Goal: Task Accomplishment & Management: Manage account settings

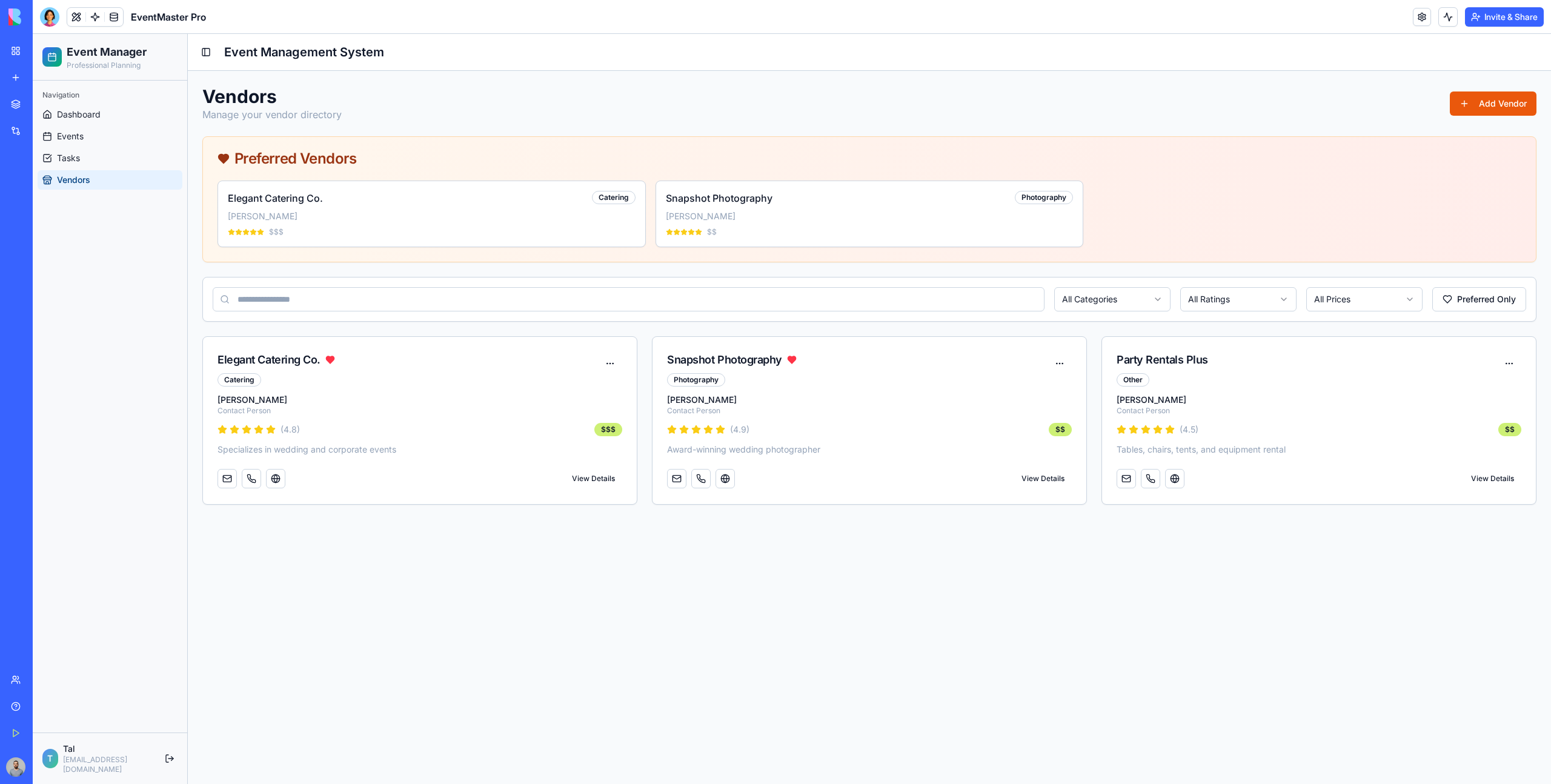
click at [1500, 106] on button "Add Vendor" at bounding box center [1494, 103] width 87 height 24
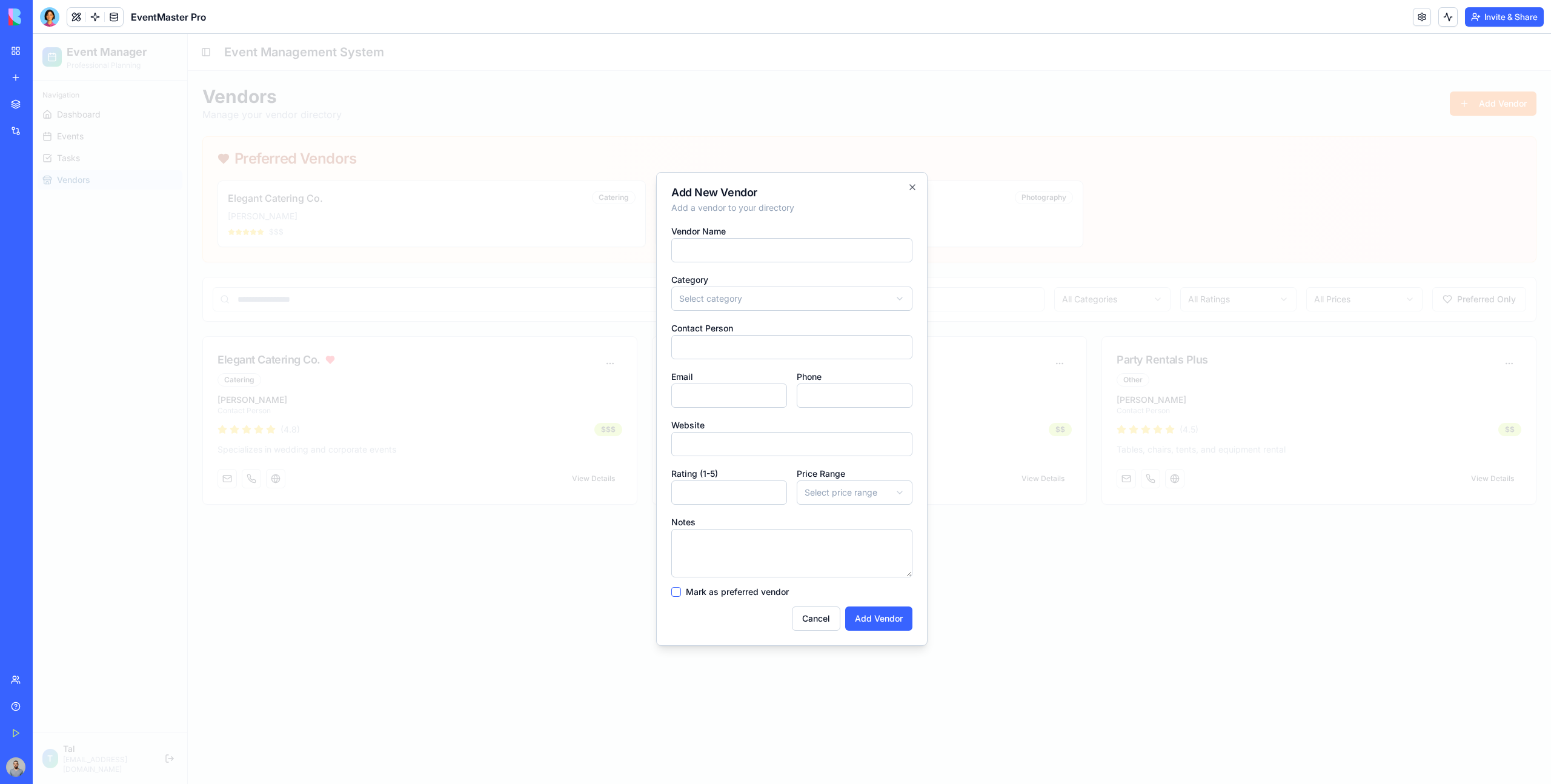
click at [1026, 227] on div at bounding box center [792, 409] width 1518 height 750
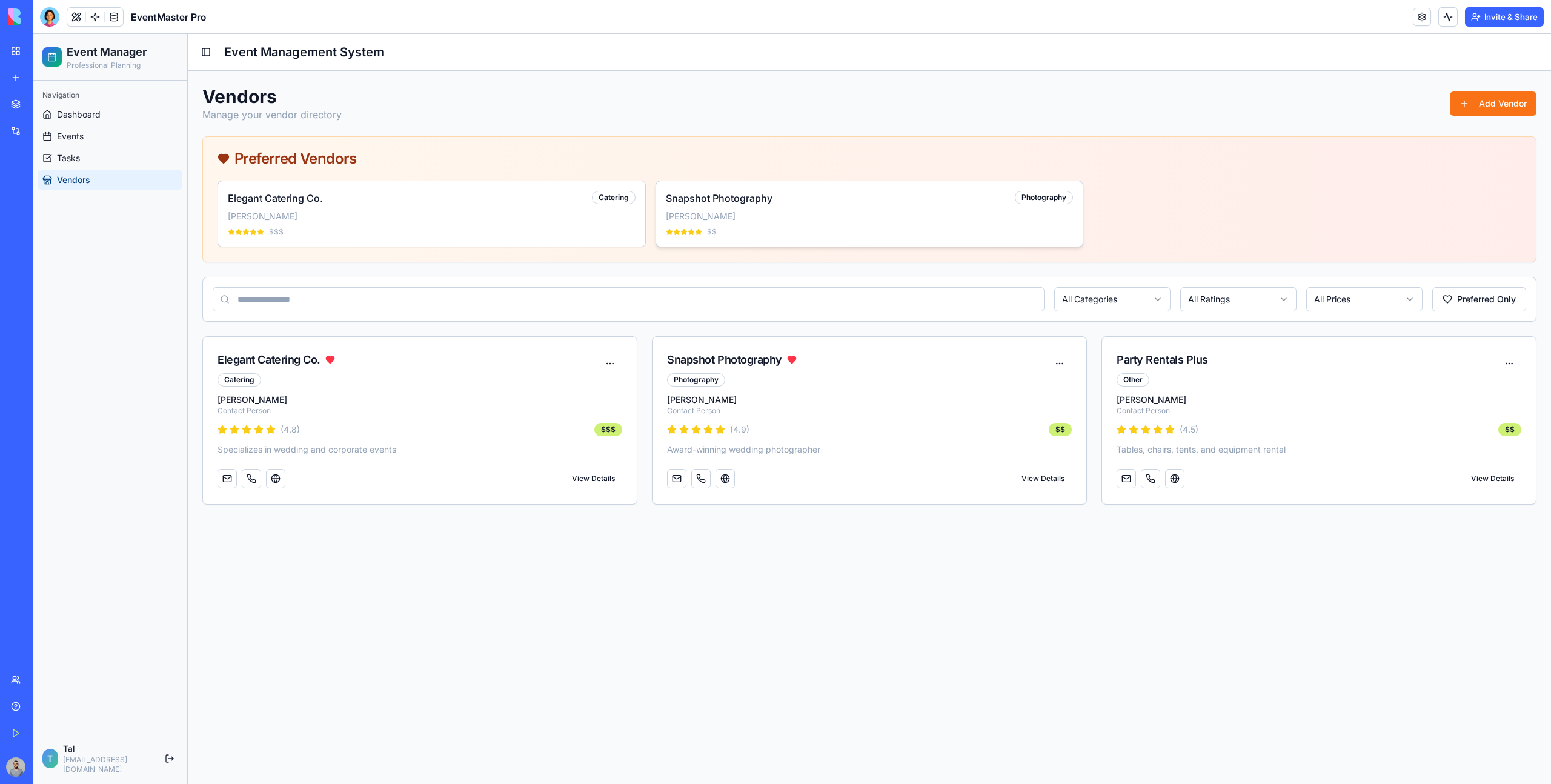
click at [1058, 220] on p "[PERSON_NAME]" at bounding box center [870, 216] width 408 height 12
drag, startPoint x: 1018, startPoint y: 221, endPoint x: 1109, endPoint y: 280, distance: 108.5
click at [1113, 283] on div "Vendors Manage your vendor directory Add Vendor Preferred Vendors Elegant Cater…" at bounding box center [869, 295] width 1334 height 419
click at [547, 181] on div "Elegant Catering Co. Catering [PERSON_NAME] $$$" at bounding box center [432, 214] width 427 height 65
click at [611, 366] on button at bounding box center [610, 364] width 24 height 24
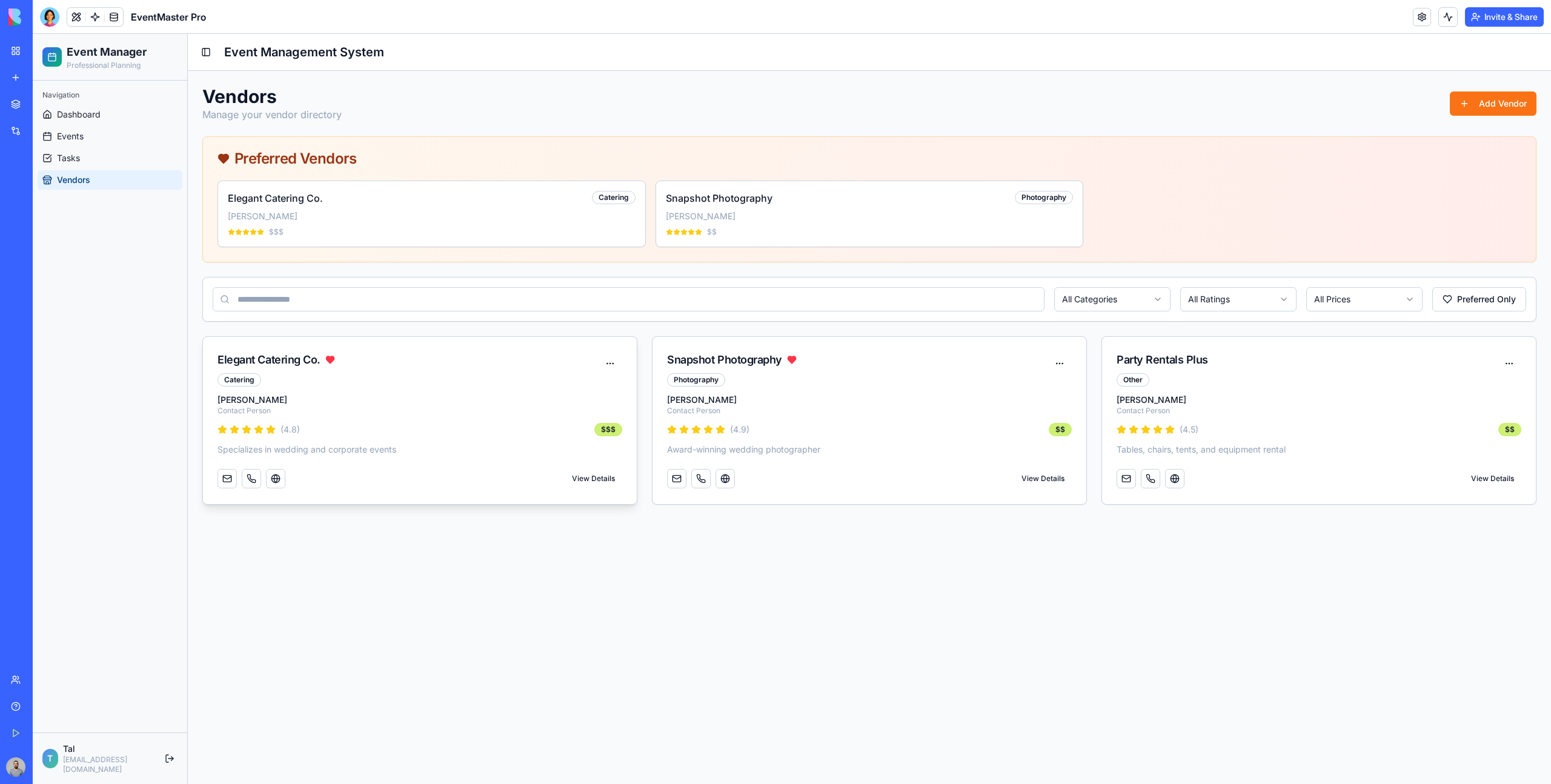
click at [565, 392] on div "Elegant Catering Co. Catering" at bounding box center [420, 365] width 434 height 57
click at [578, 484] on button "View Details" at bounding box center [593, 478] width 57 height 22
click at [616, 370] on button at bounding box center [610, 364] width 24 height 24
click at [277, 479] on button at bounding box center [276, 478] width 19 height 19
click at [1267, 388] on div "Party Rentals Plus Other" at bounding box center [1319, 365] width 434 height 57
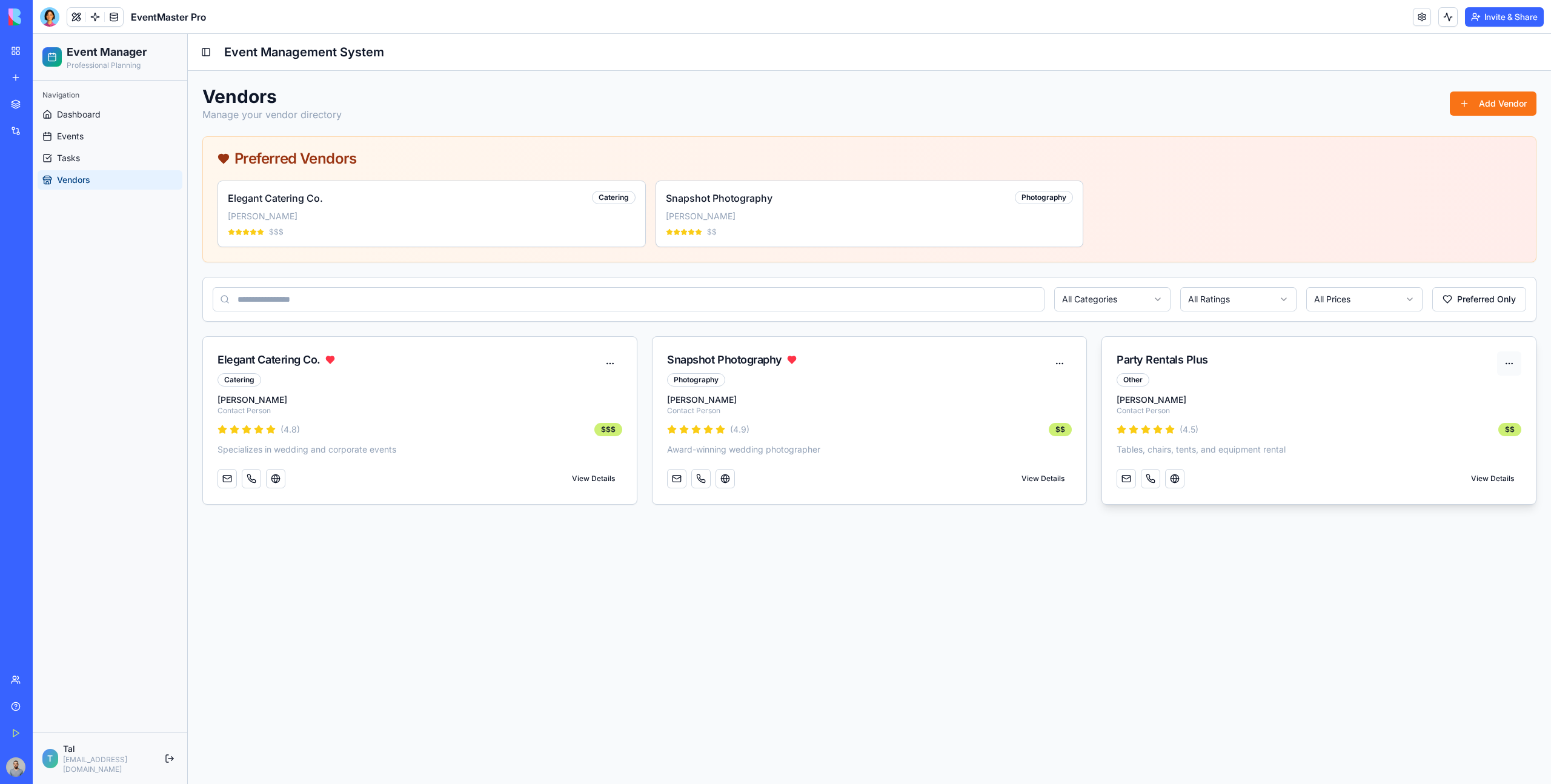
click at [1510, 370] on button at bounding box center [1510, 364] width 24 height 24
click at [1496, 471] on button "View Details" at bounding box center [1493, 478] width 57 height 22
click at [1151, 422] on div "[PERSON_NAME] Contact Person ( 4.5 ) $$ Tables, chairs, tents, and equipment re…" at bounding box center [1319, 448] width 434 height 110
click at [1137, 400] on p "[PERSON_NAME]" at bounding box center [1319, 400] width 405 height 12
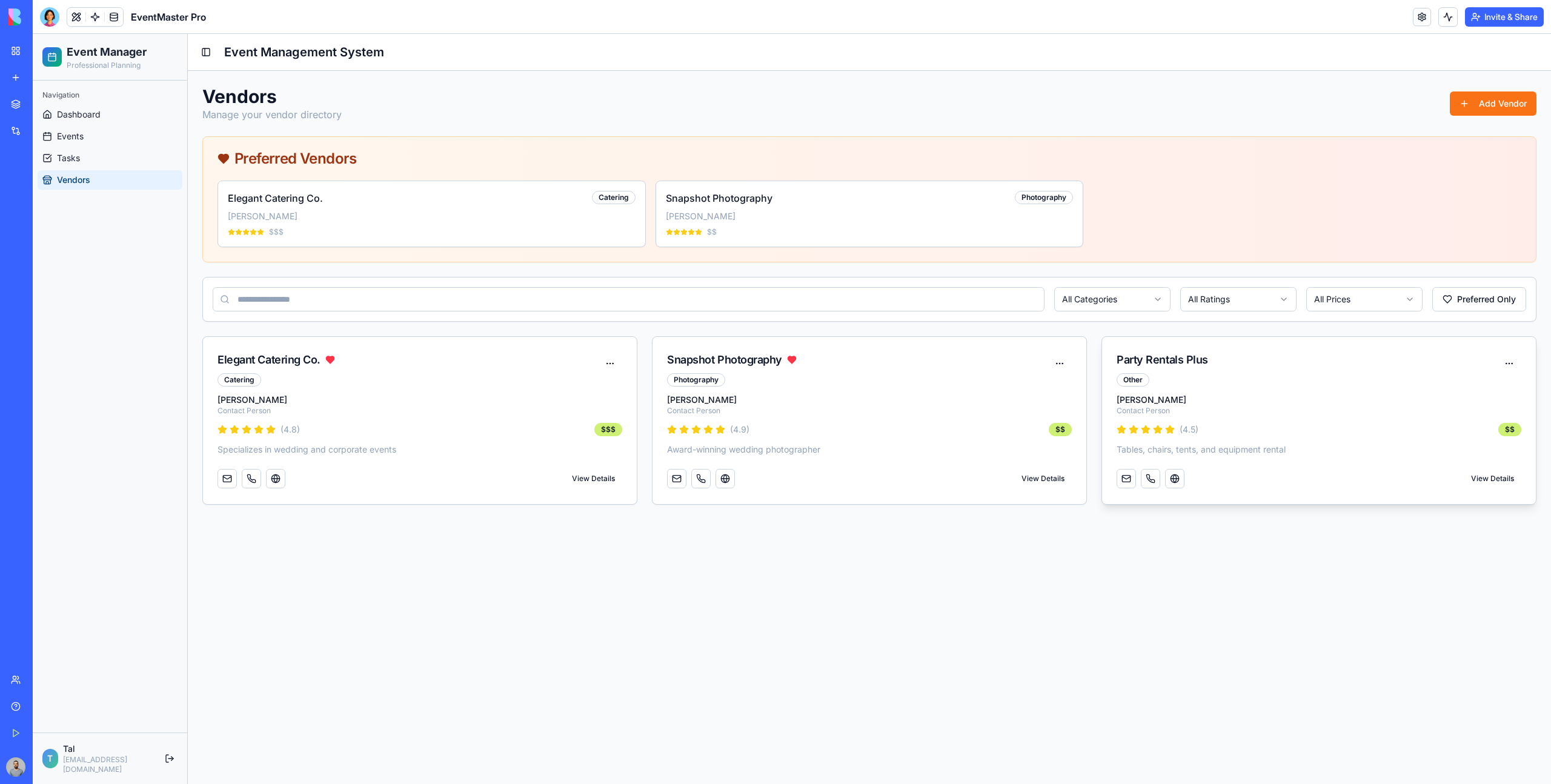
click at [1134, 367] on div "Party Rentals Plus" at bounding box center [1162, 360] width 91 height 17
click at [1135, 381] on div "Other" at bounding box center [1133, 380] width 33 height 13
click at [608, 359] on button at bounding box center [610, 364] width 24 height 24
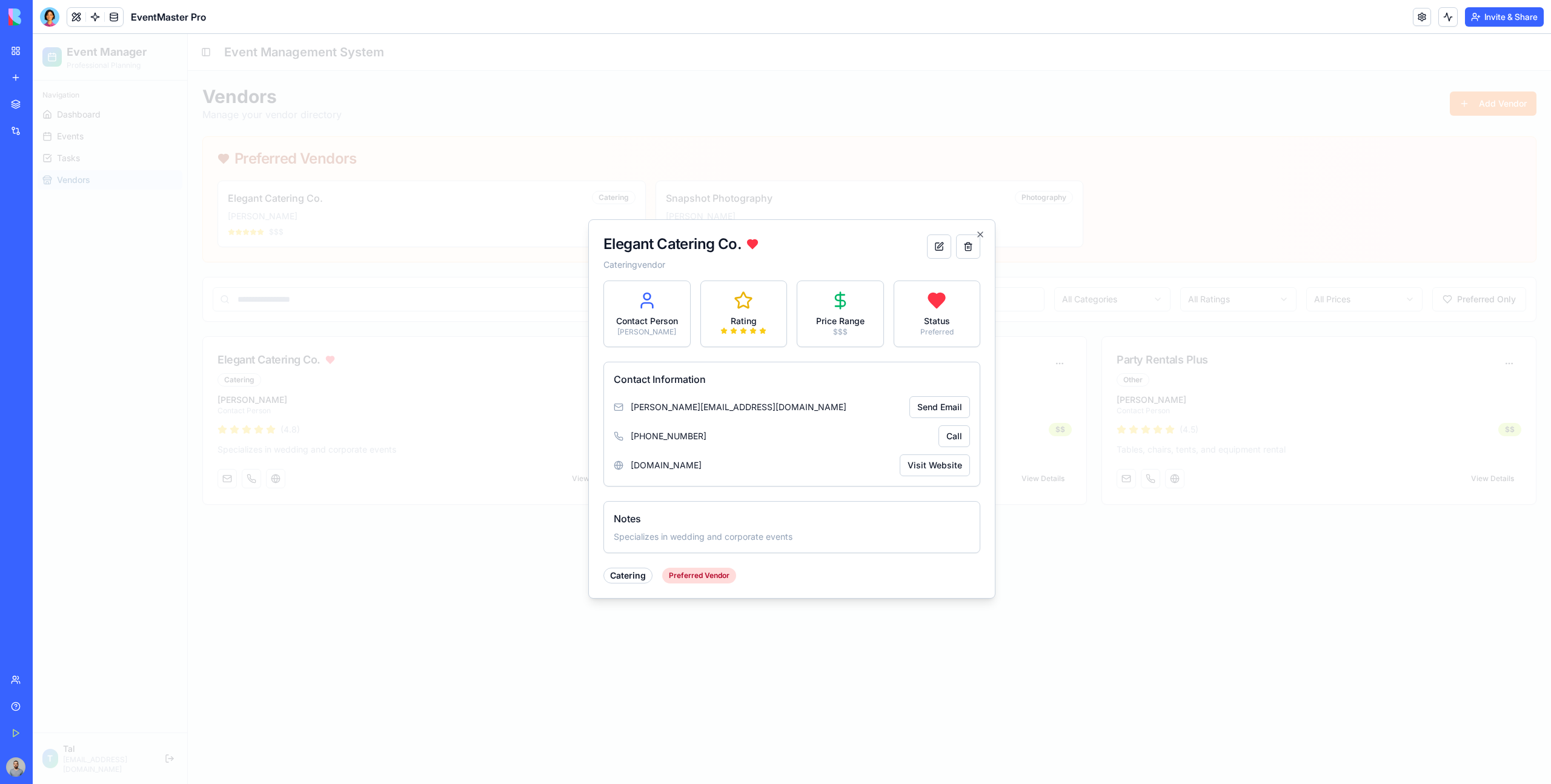
click at [645, 465] on span "[DOMAIN_NAME]" at bounding box center [666, 465] width 71 height 12
drag, startPoint x: 645, startPoint y: 465, endPoint x: 721, endPoint y: 465, distance: 76.0
click at [701, 465] on span "[DOMAIN_NAME]" at bounding box center [666, 465] width 71 height 12
click at [939, 468] on button "Visit Website" at bounding box center [934, 465] width 70 height 22
click at [939, 247] on button at bounding box center [939, 246] width 24 height 24
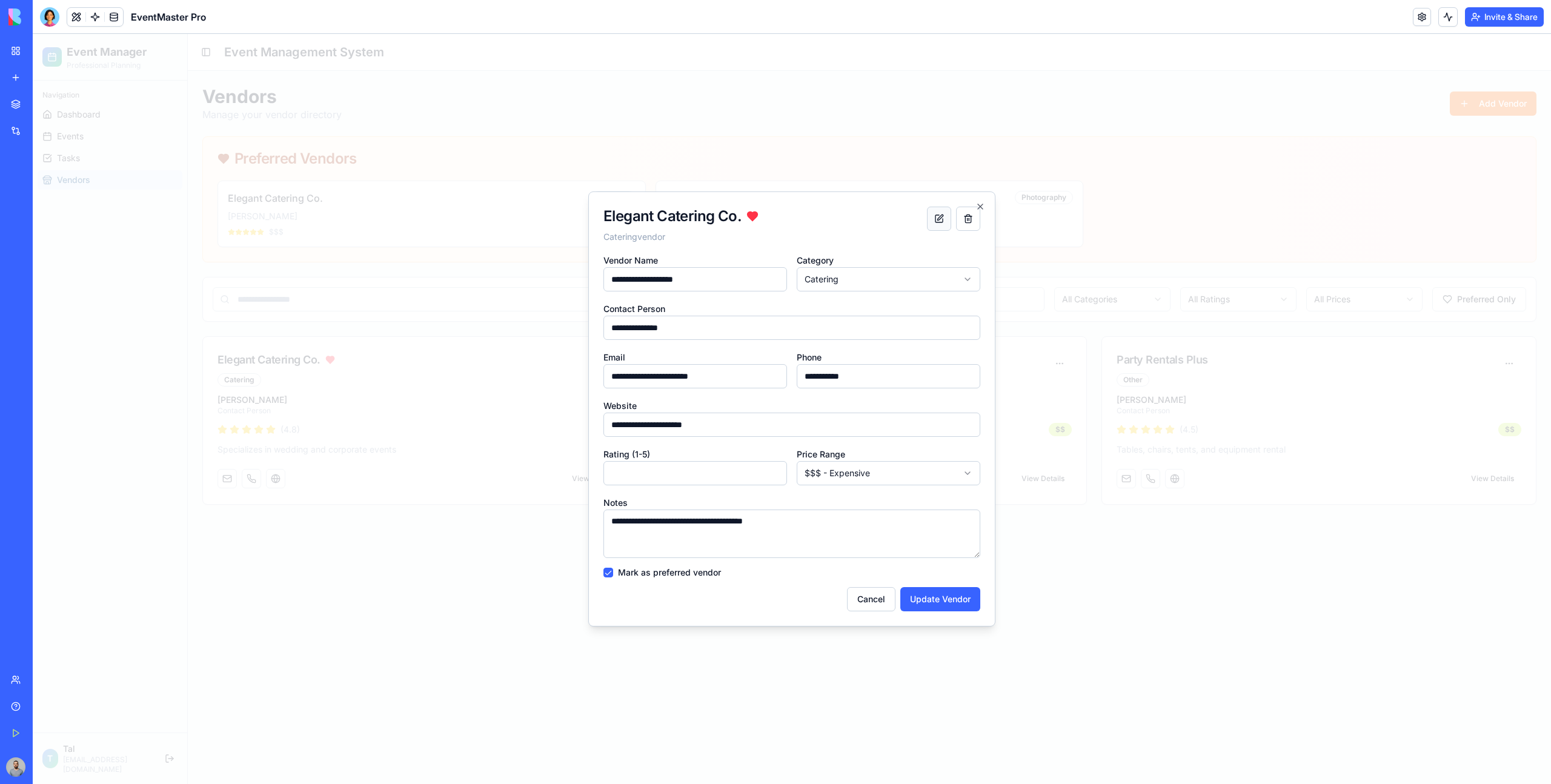
click at [941, 213] on button at bounding box center [939, 219] width 24 height 24
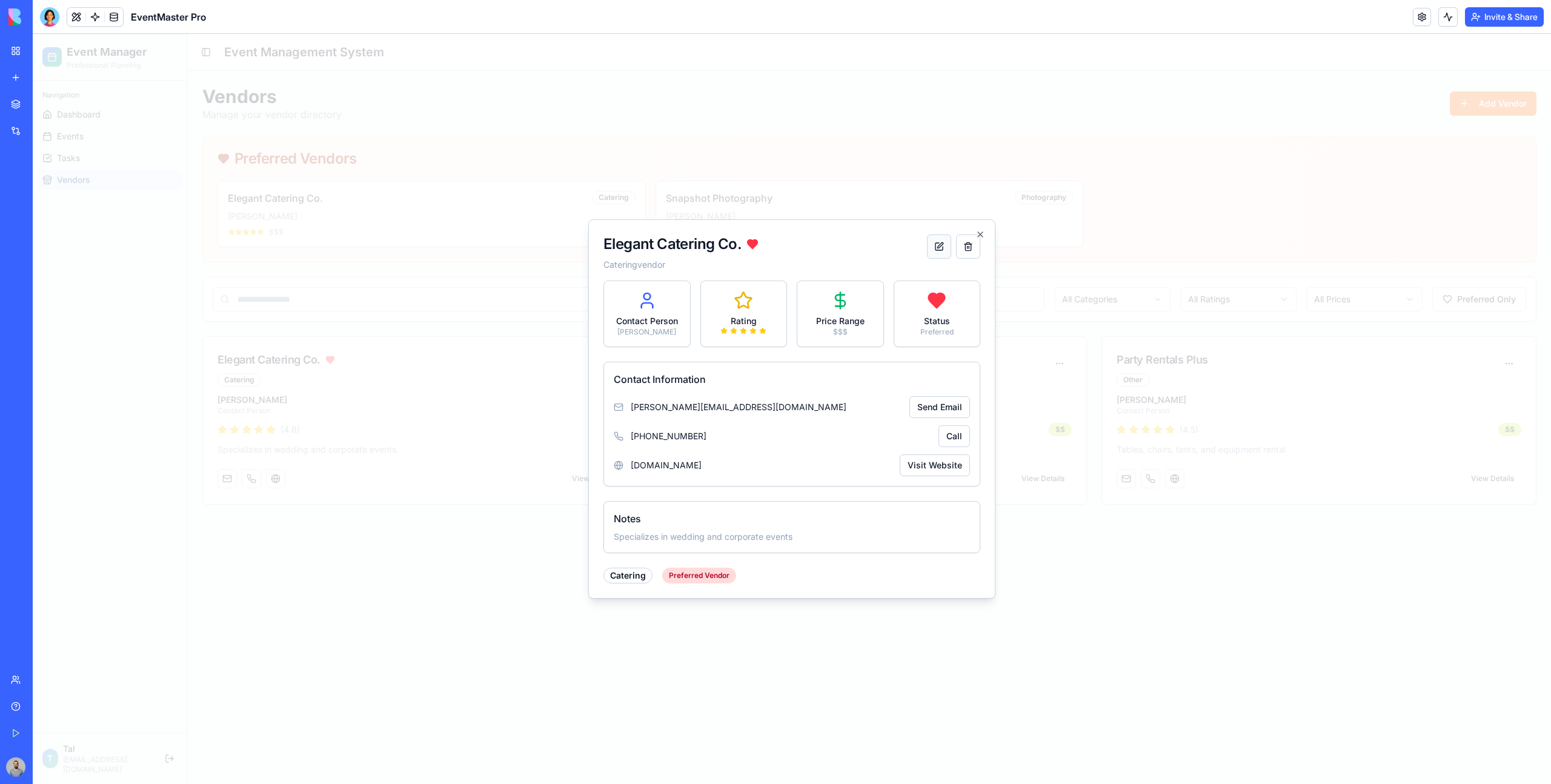
click at [941, 242] on button at bounding box center [939, 246] width 24 height 24
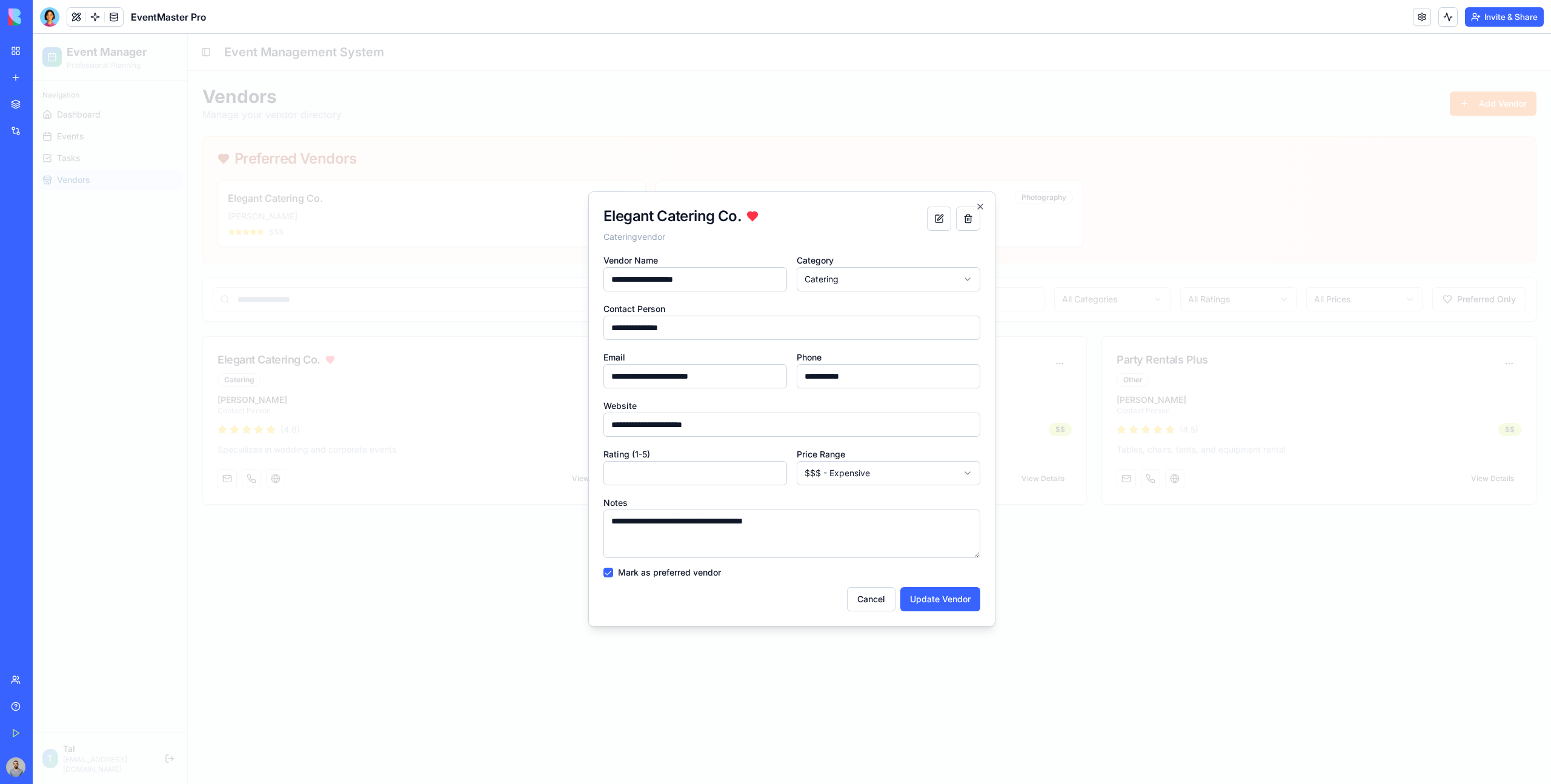
click at [880, 586] on form "**********" at bounding box center [792, 432] width 377 height 359
click at [880, 596] on button "Cancel" at bounding box center [871, 599] width 49 height 24
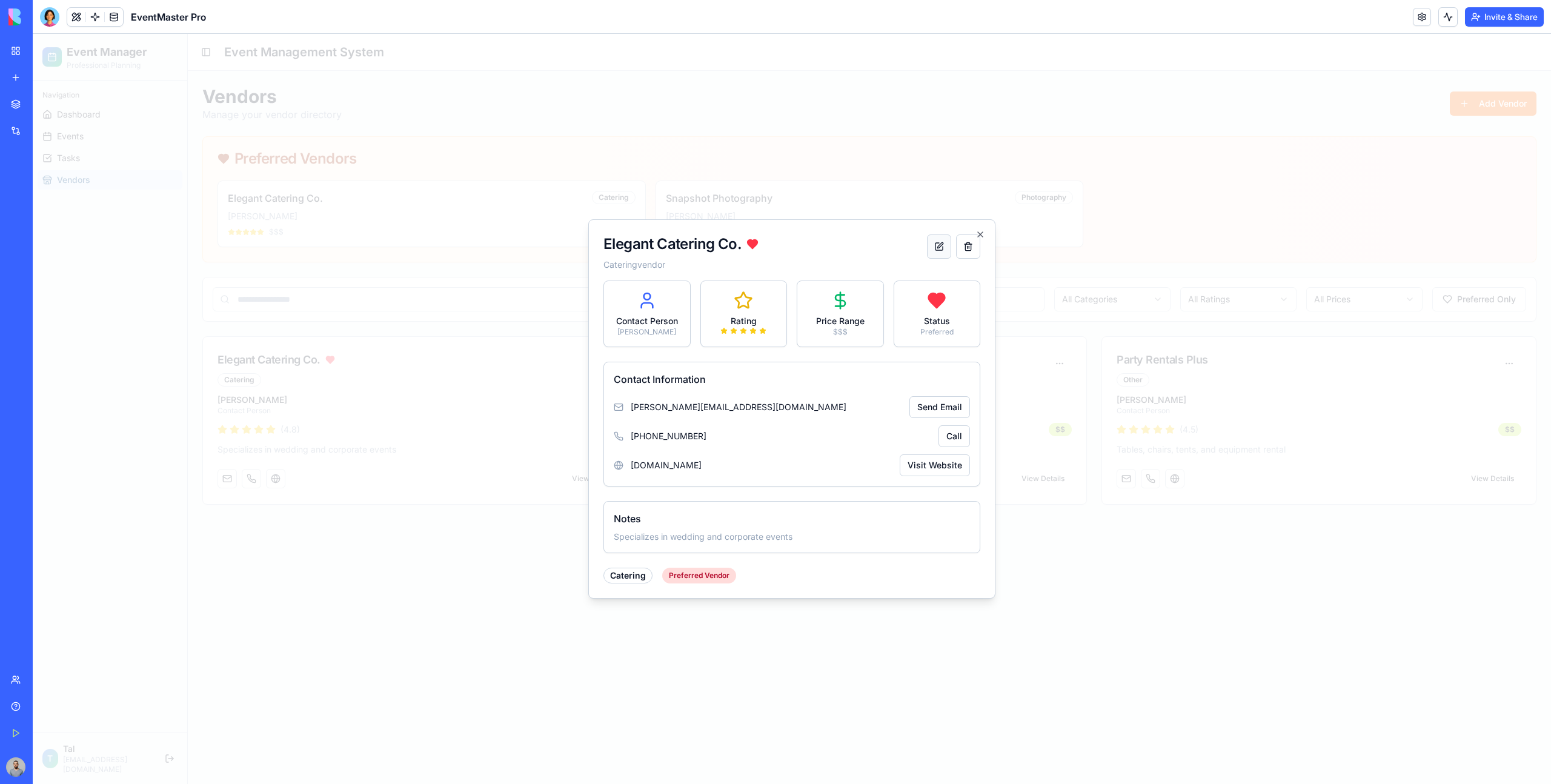
click at [927, 250] on button at bounding box center [939, 246] width 24 height 24
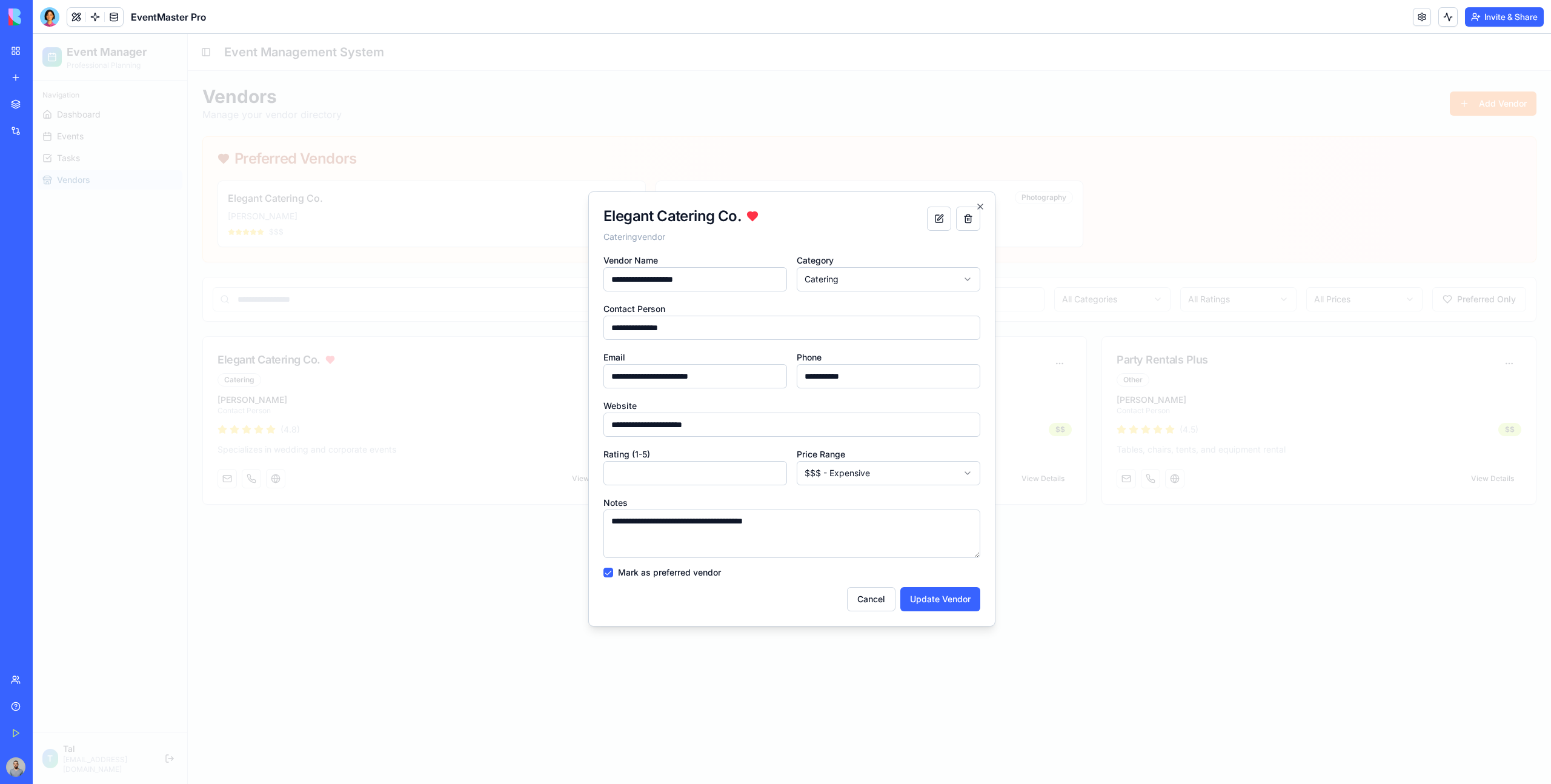
click at [651, 571] on label "Mark as preferred vendor" at bounding box center [669, 572] width 103 height 9
click at [613, 571] on button "Mark as preferred vendor" at bounding box center [608, 572] width 10 height 10
click at [922, 597] on button "Update Vendor" at bounding box center [940, 599] width 80 height 24
click at [826, 431] on input "**********" at bounding box center [792, 424] width 377 height 24
type input "**********"
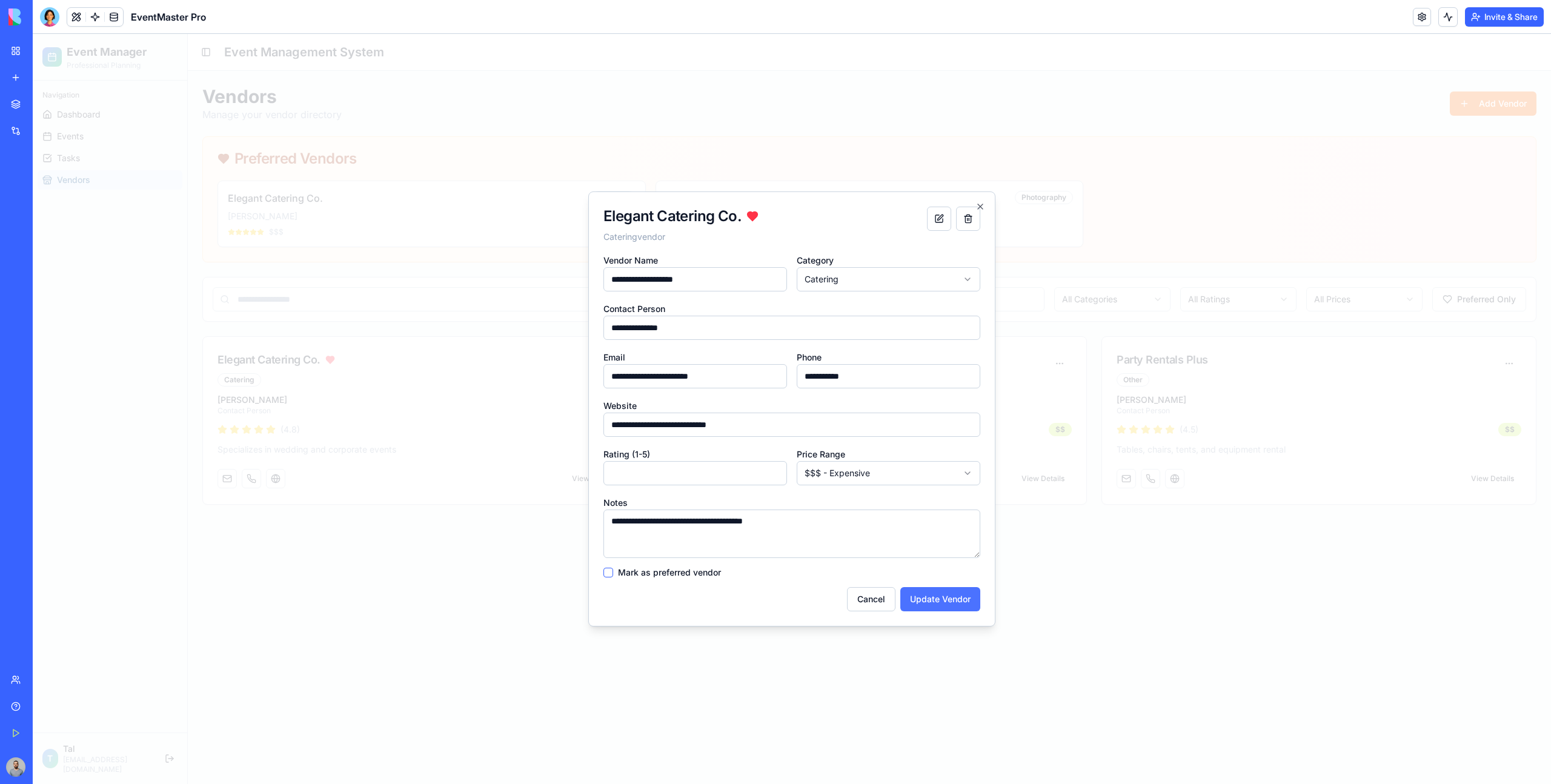
click at [969, 593] on button "Update Vendor" at bounding box center [940, 599] width 80 height 24
type input "*"
click at [969, 593] on button "Update Vendor" at bounding box center [940, 599] width 80 height 24
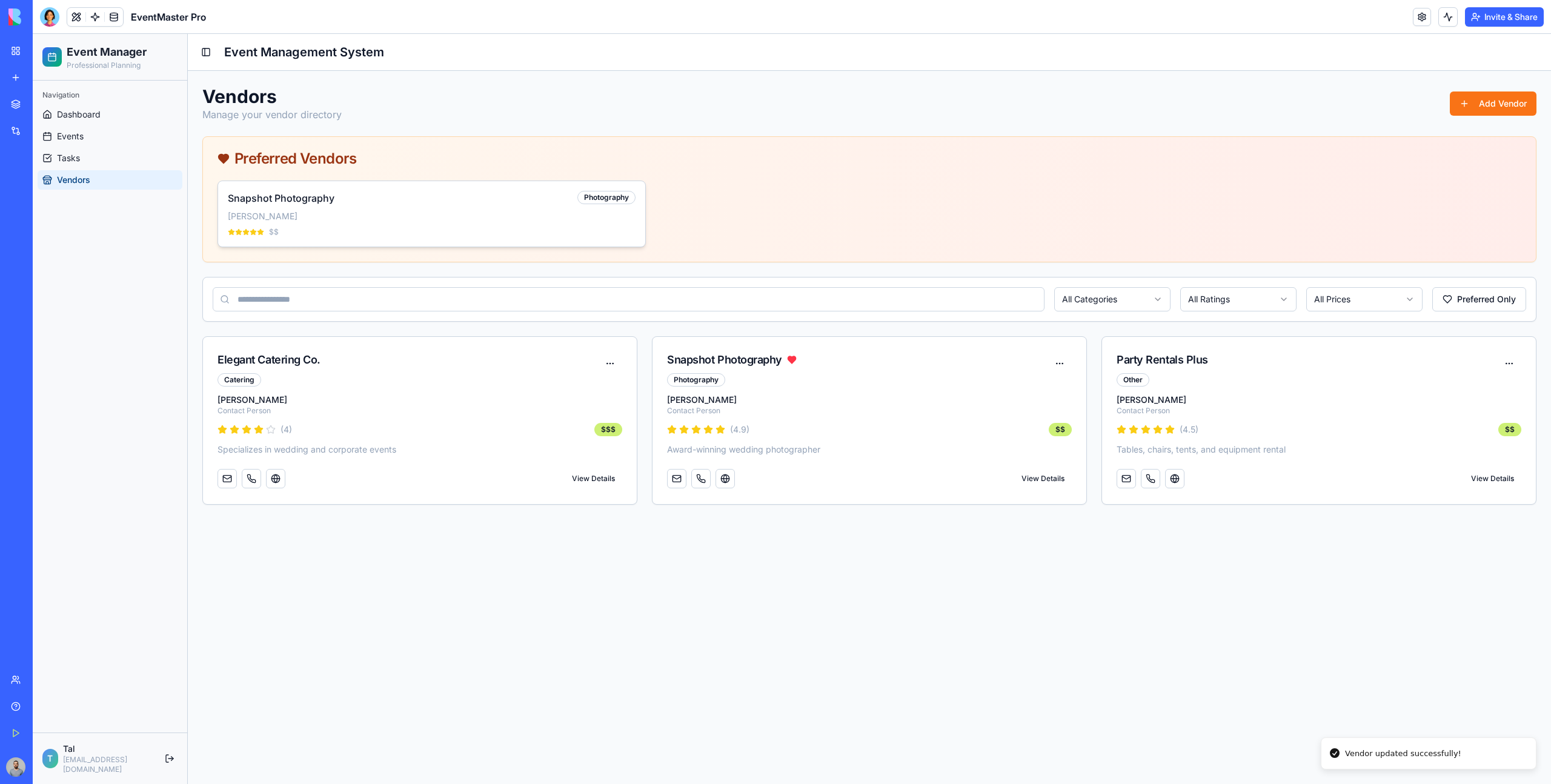
click at [433, 203] on div "Snapshot Photography Photography" at bounding box center [431, 198] width 408 height 15
click at [604, 187] on div "Snapshot Photography Photography [PERSON_NAME] $$" at bounding box center [432, 214] width 427 height 65
click at [611, 193] on div "Photography" at bounding box center [606, 198] width 58 height 13
click at [832, 369] on div "Snapshot Photography Photography" at bounding box center [858, 369] width 380 height 35
click at [1054, 355] on button at bounding box center [1060, 364] width 24 height 24
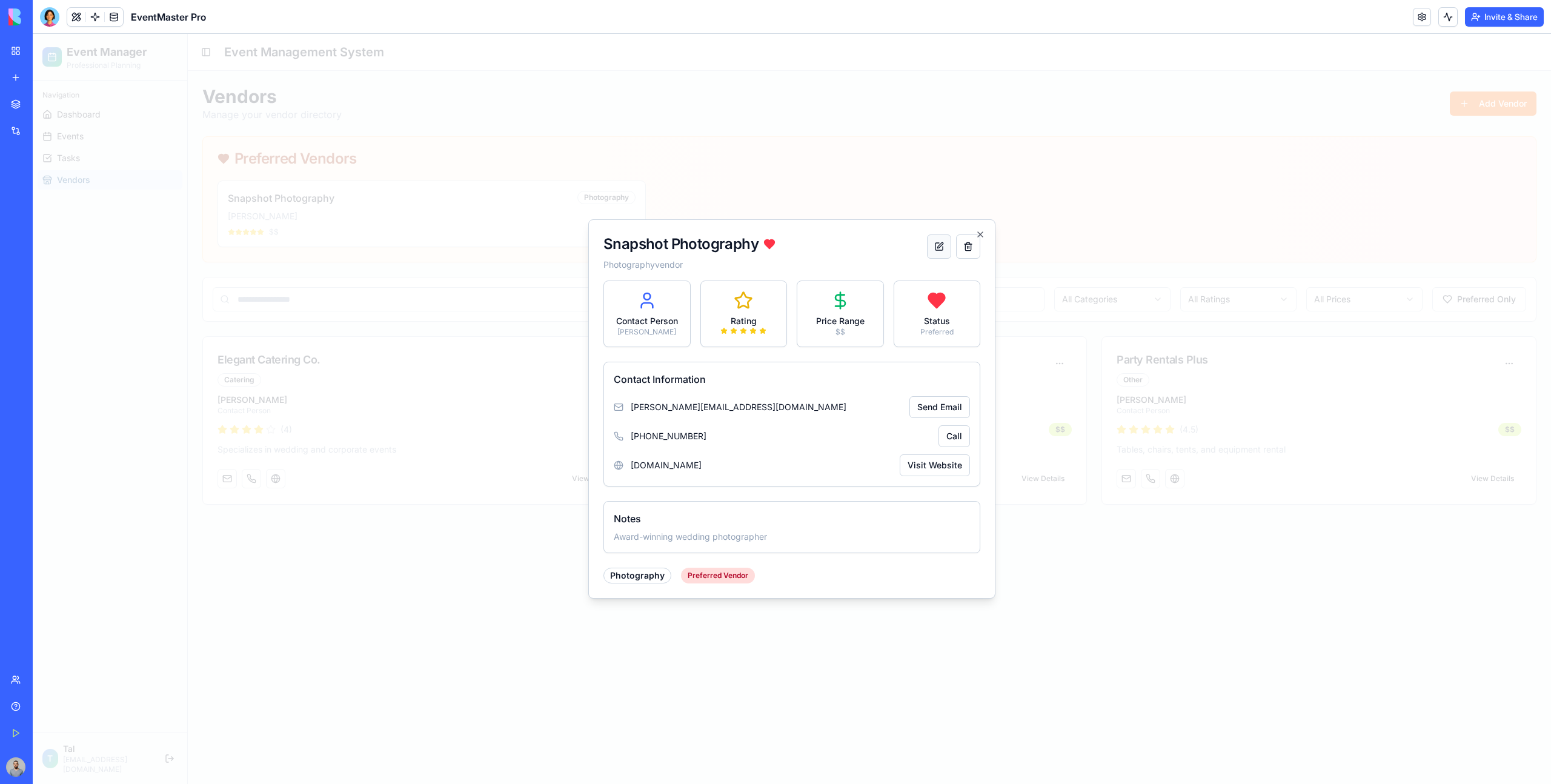
click at [930, 254] on button at bounding box center [939, 246] width 24 height 24
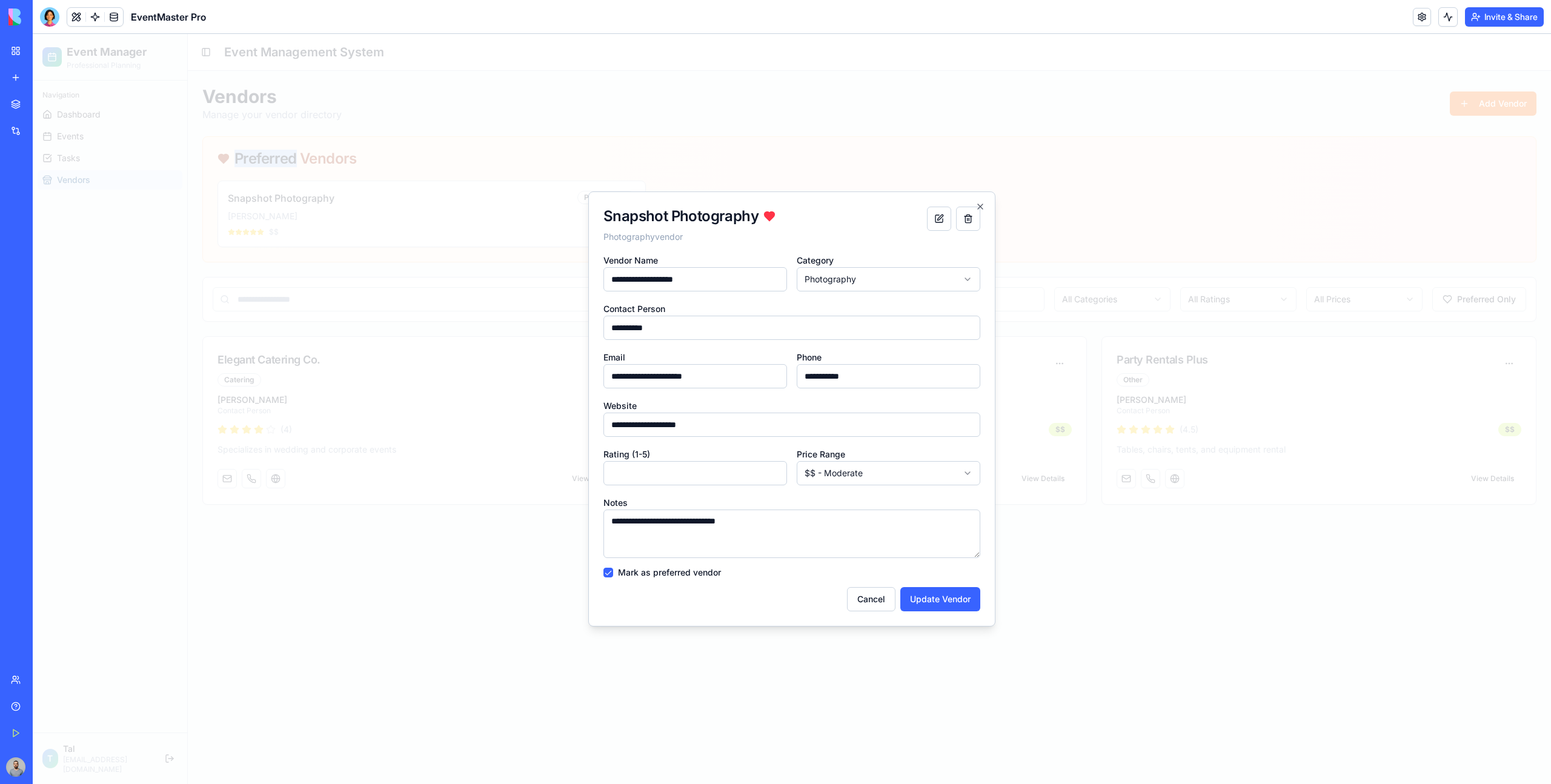
click at [1229, 138] on div "Preferred Vendors" at bounding box center [870, 158] width 1333 height 43
